Goal: Transaction & Acquisition: Purchase product/service

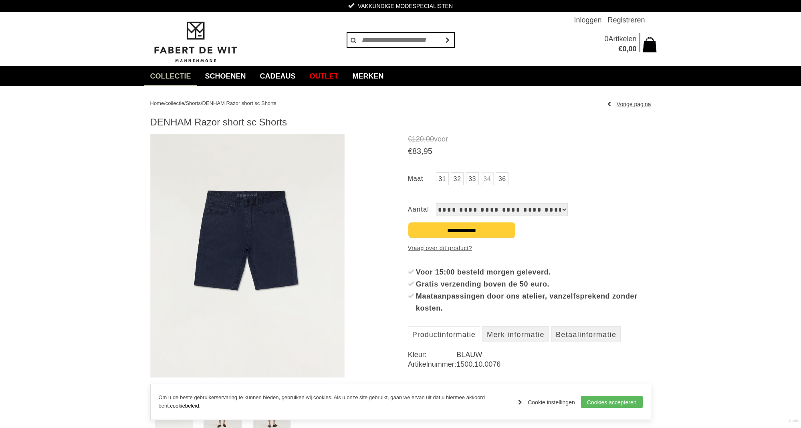
click at [470, 180] on link "33" at bounding box center [472, 178] width 13 height 13
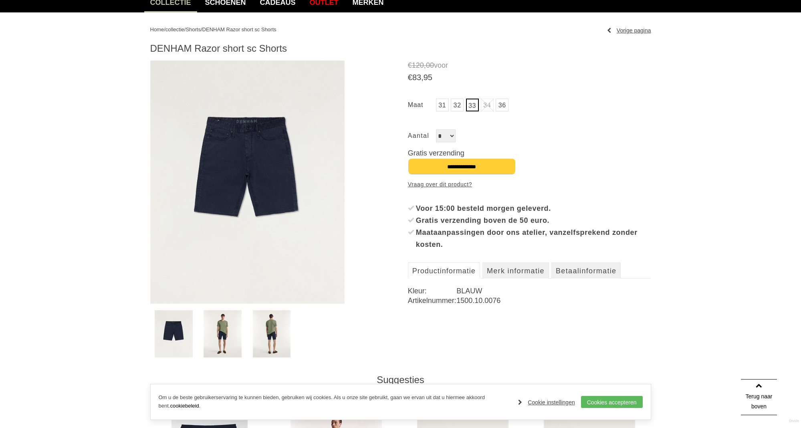
scroll to position [49, 0]
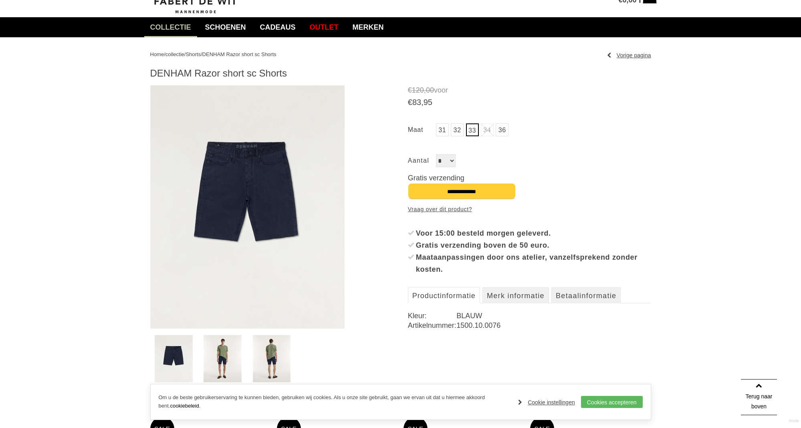
click at [255, 173] on img at bounding box center [247, 206] width 195 height 243
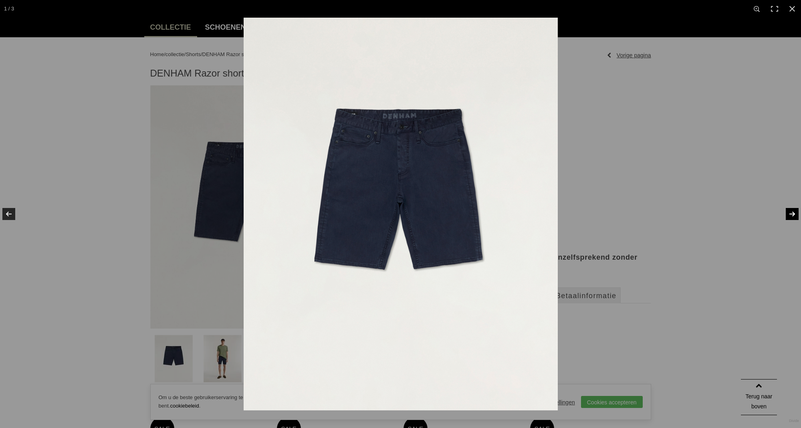
click at [794, 213] on link at bounding box center [787, 214] width 28 height 40
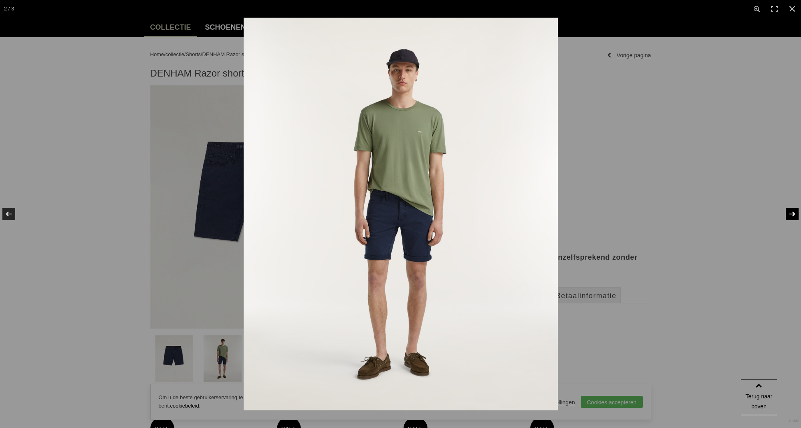
click at [794, 213] on link at bounding box center [787, 214] width 28 height 40
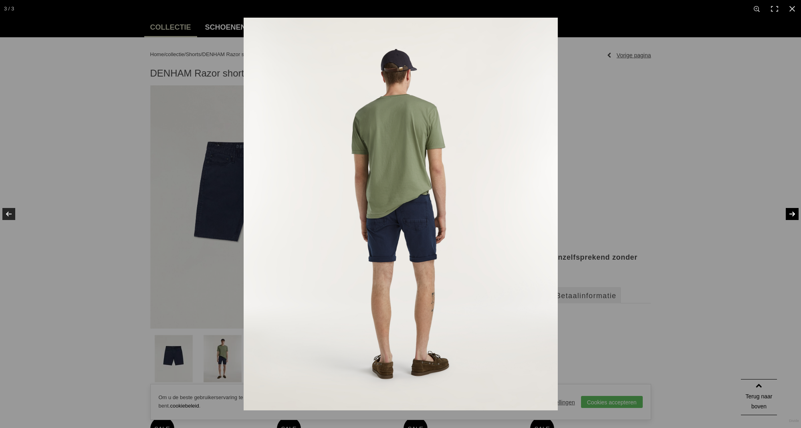
click at [793, 213] on link at bounding box center [787, 214] width 28 height 40
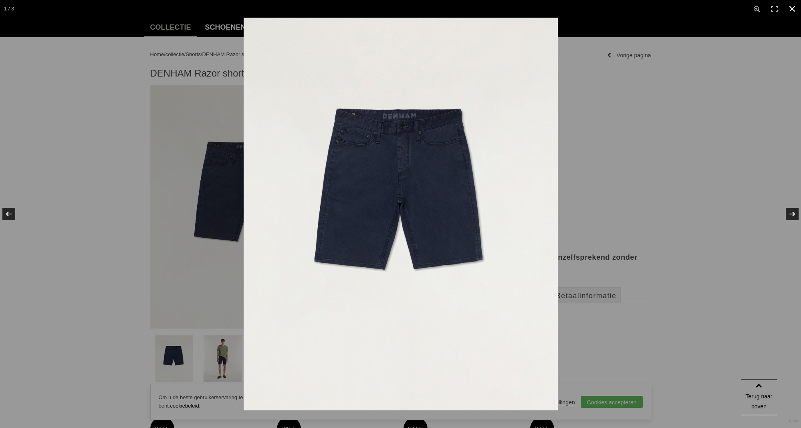
click at [619, 155] on div at bounding box center [644, 232] width 801 height 428
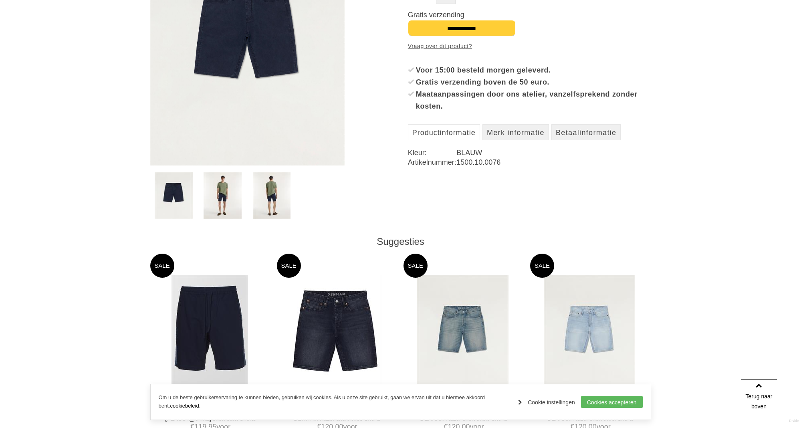
scroll to position [214, 0]
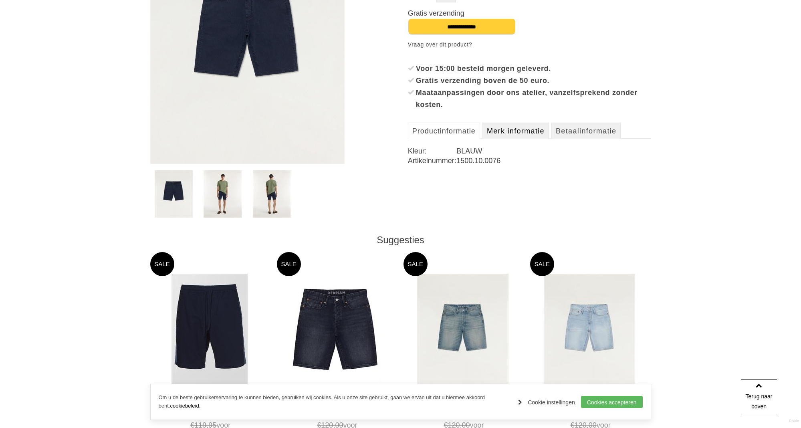
click at [520, 131] on link "Merk informatie" at bounding box center [515, 131] width 67 height 16
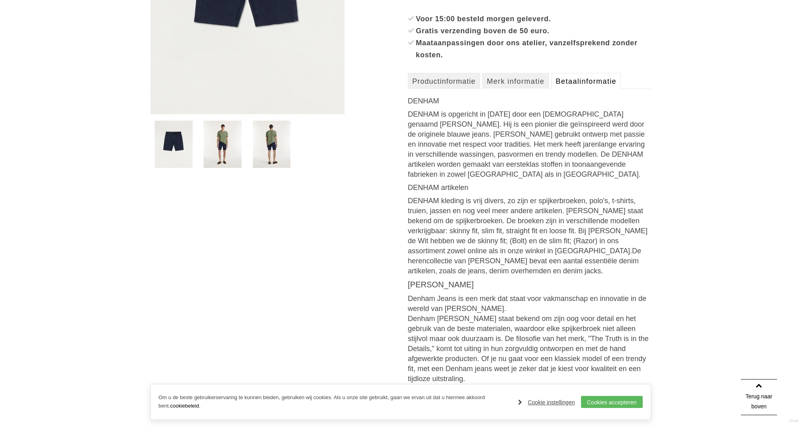
scroll to position [261, 0]
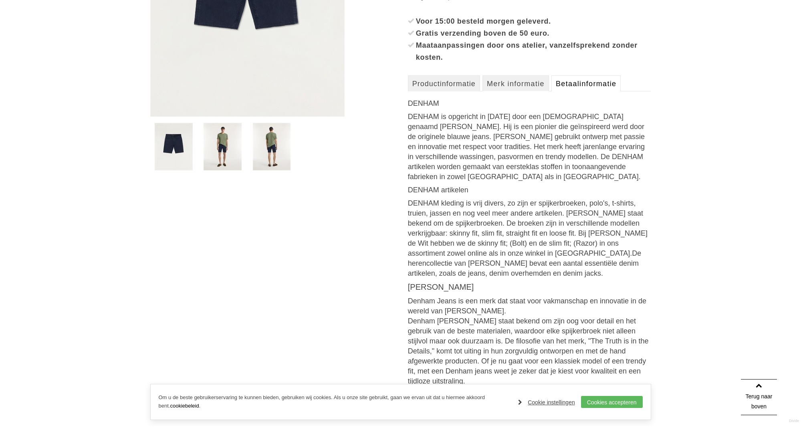
click at [573, 88] on link "Betaalinformatie" at bounding box center [585, 83] width 69 height 16
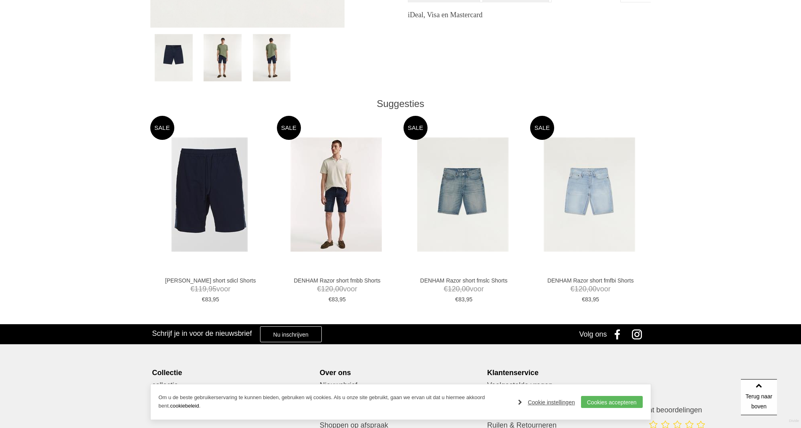
scroll to position [349, 0]
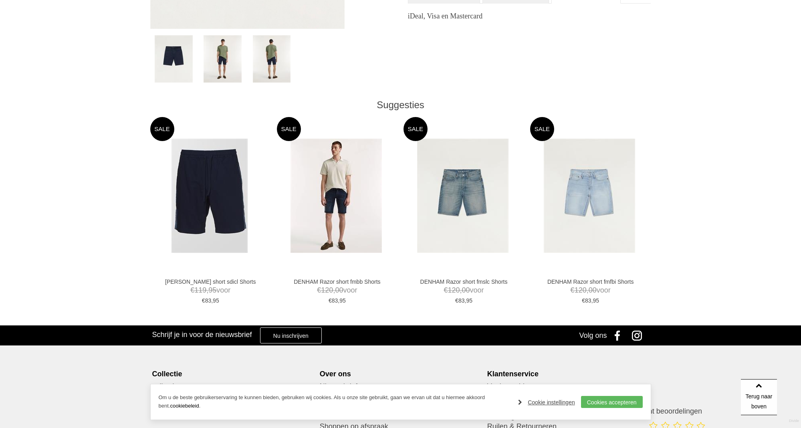
click at [356, 196] on img at bounding box center [335, 196] width 91 height 114
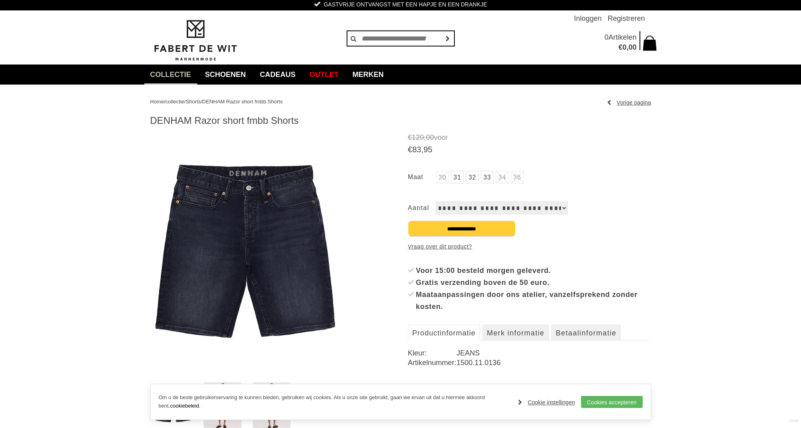
scroll to position [2, 0]
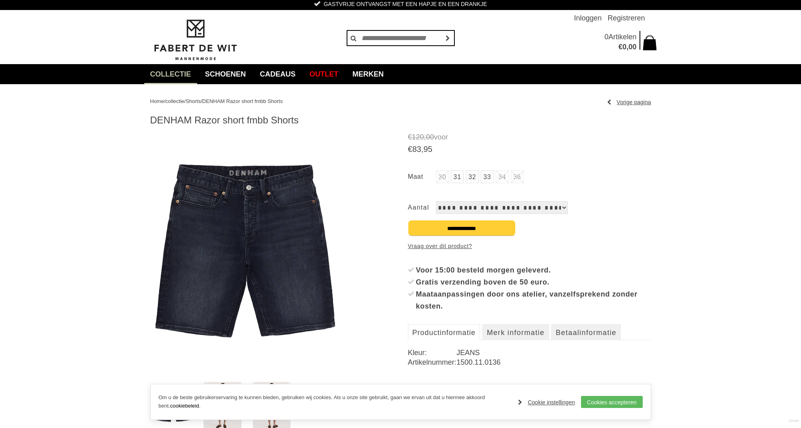
click at [484, 178] on link "33" at bounding box center [487, 176] width 13 height 13
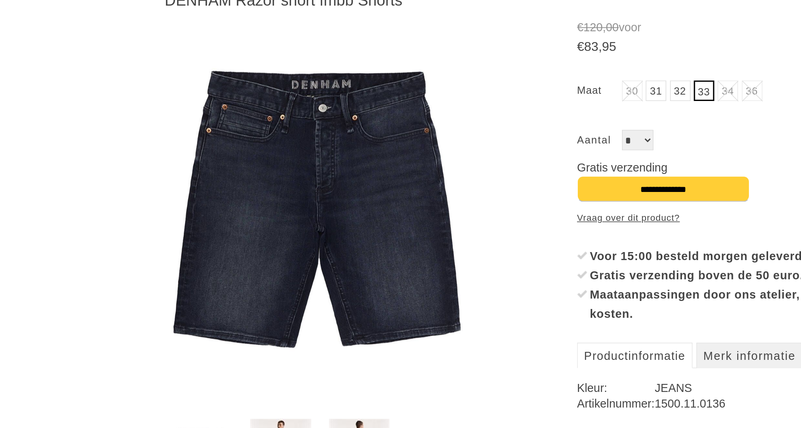
scroll to position [42, 0]
